Goal: Task Accomplishment & Management: Manage account settings

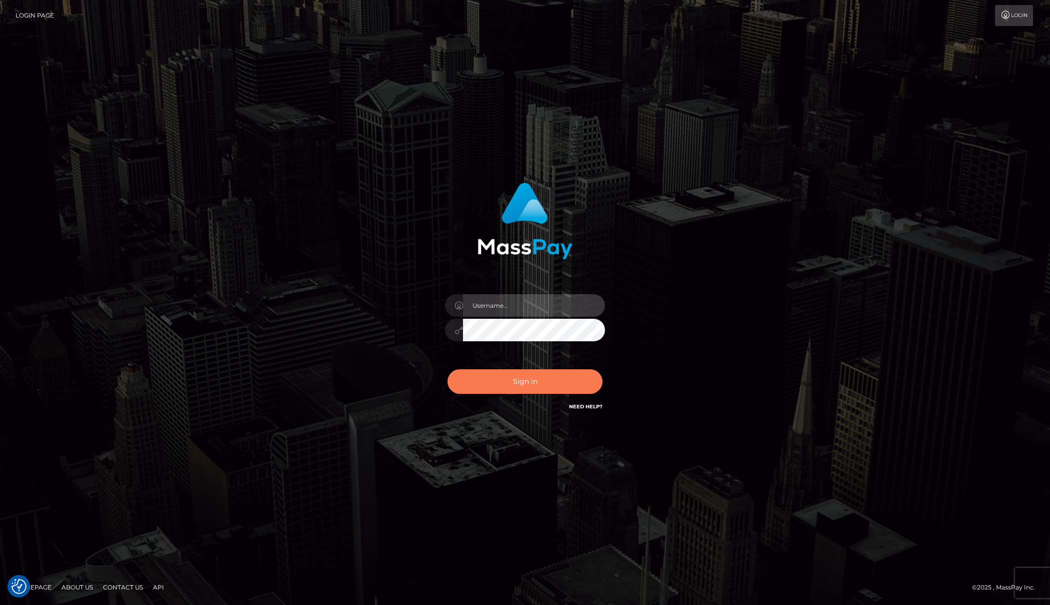
type input "Josue perales"
click at [521, 387] on button "Sign in" at bounding box center [525, 381] width 155 height 25
type input "Josue perales"
click at [518, 383] on button "Sign in" at bounding box center [525, 381] width 155 height 25
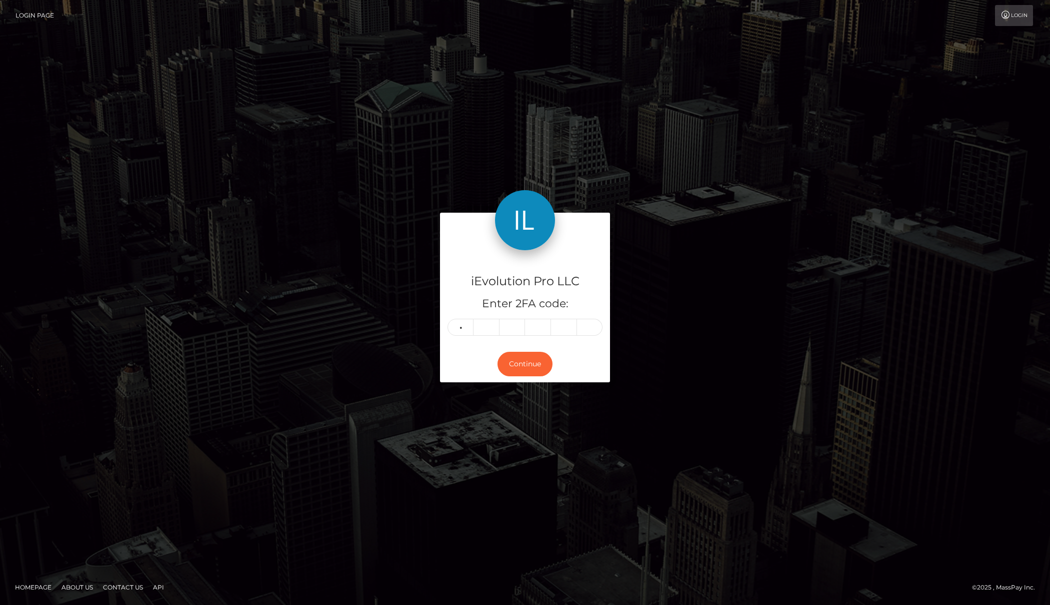
type input "0"
type input "9"
type input "1"
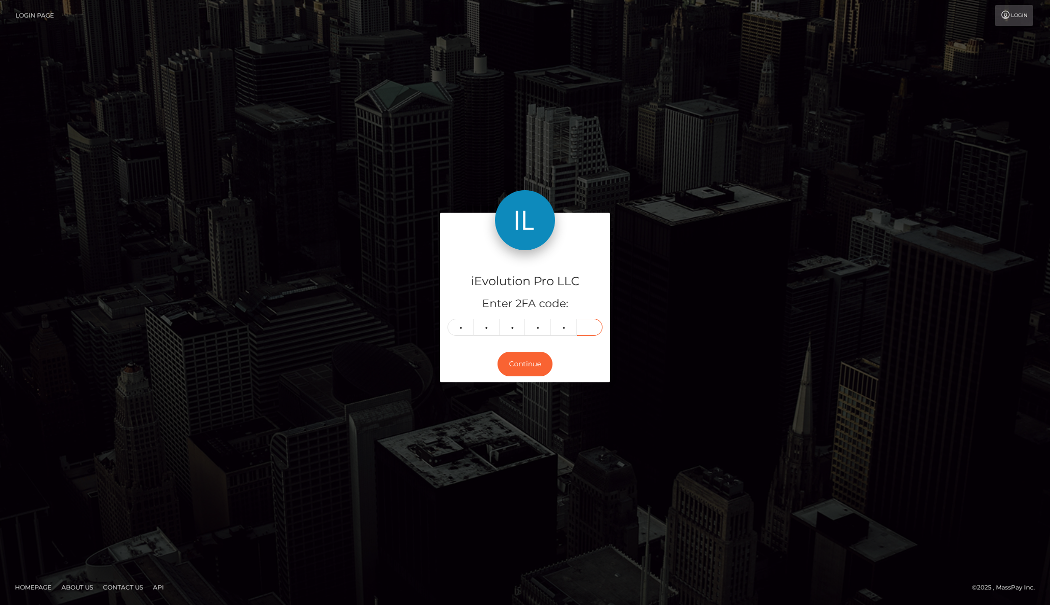
type input "1"
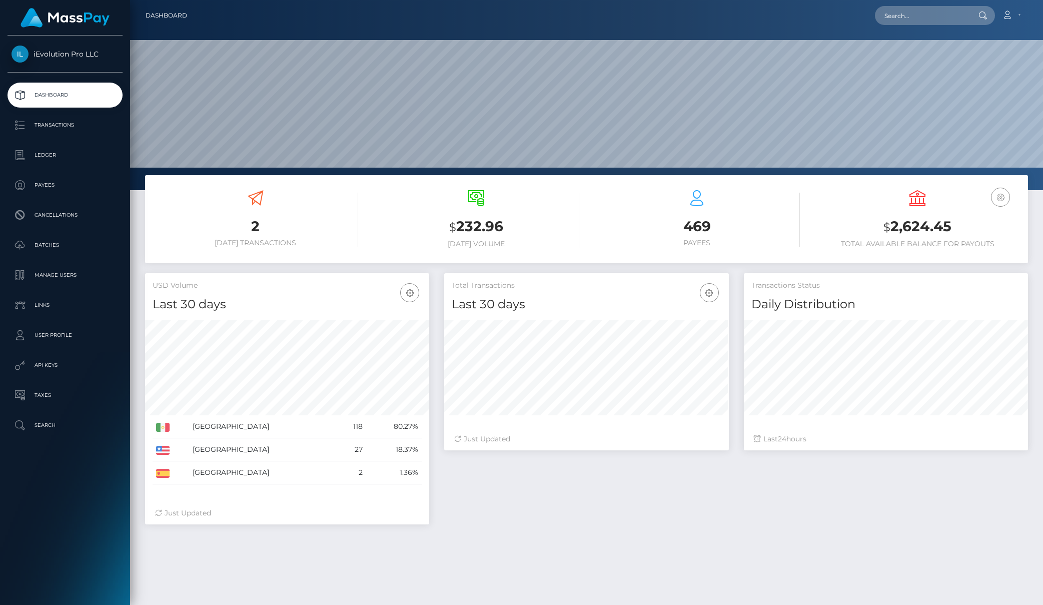
scroll to position [178, 285]
